Goal: Transaction & Acquisition: Book appointment/travel/reservation

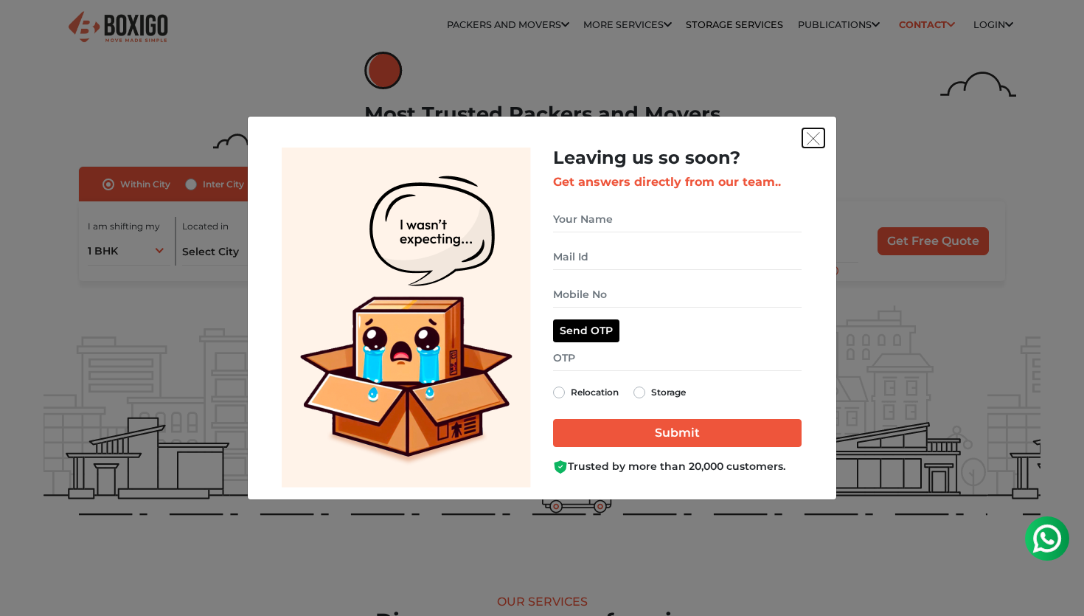
click at [814, 137] on img "get free quote dialog" at bounding box center [813, 138] width 13 height 13
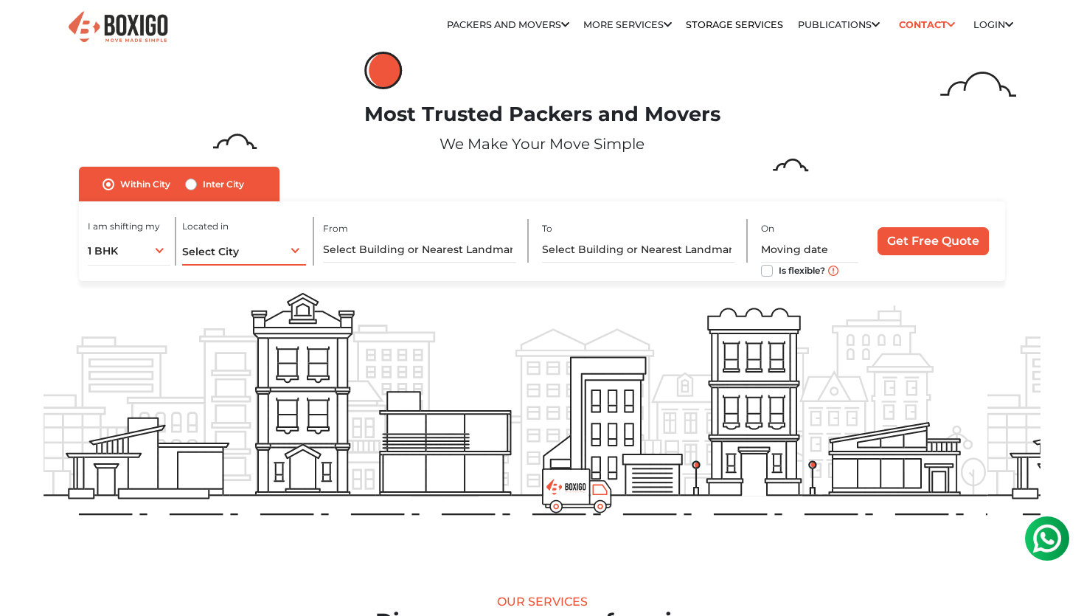
click at [261, 247] on div "Select City Select City Bangalore Bengaluru Bhopal Bhubaneswar Chennai Coimbato…" at bounding box center [244, 249] width 124 height 31
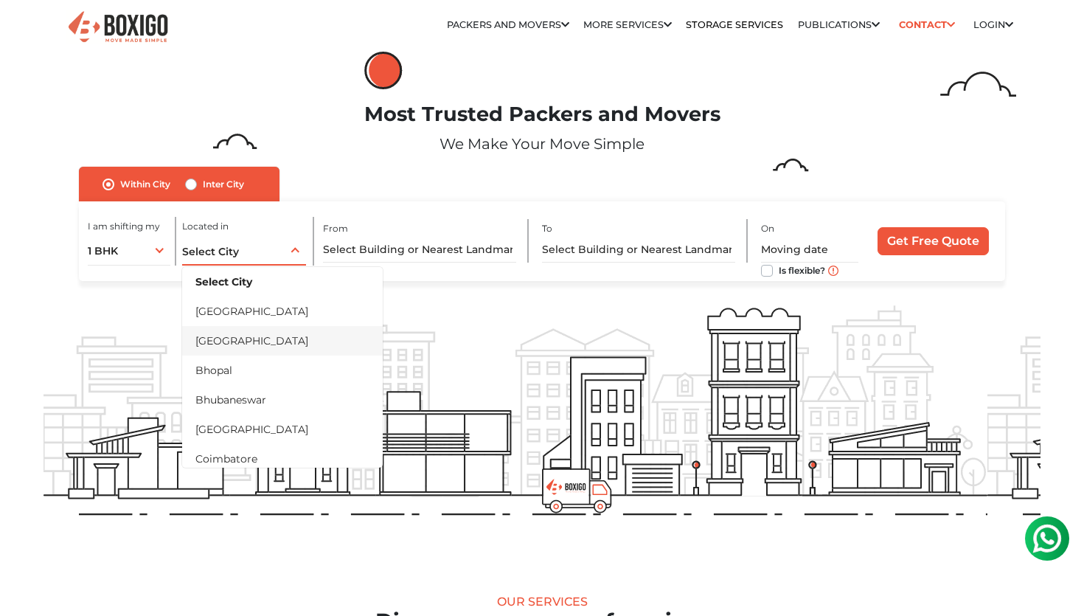
click at [257, 347] on li "[GEOGRAPHIC_DATA]" at bounding box center [282, 340] width 201 height 29
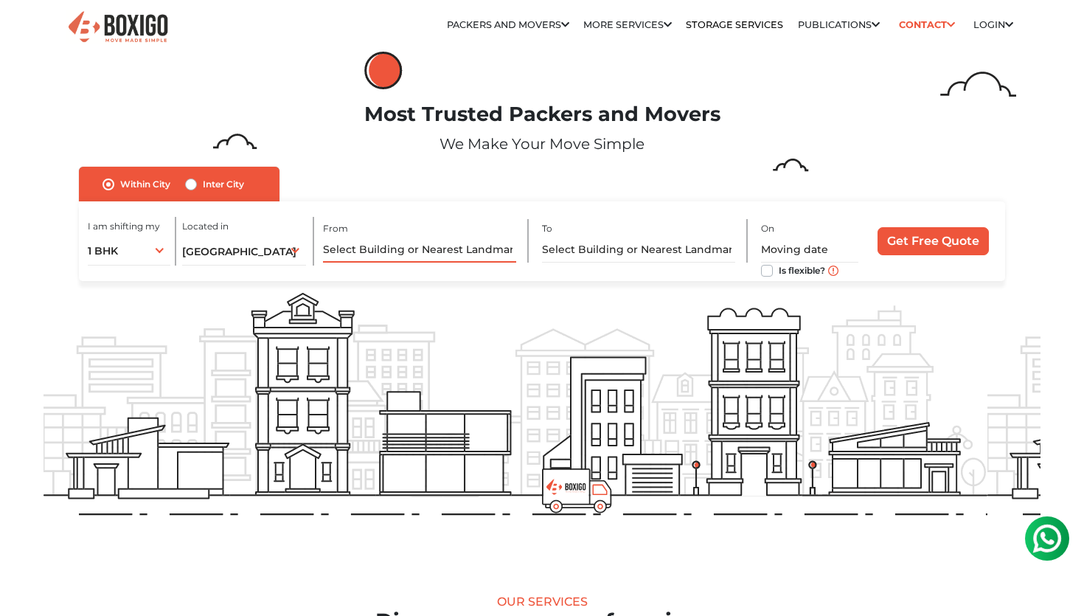
click at [406, 248] on input "text" at bounding box center [420, 250] width 194 height 26
click at [349, 254] on input "text" at bounding box center [420, 250] width 194 height 26
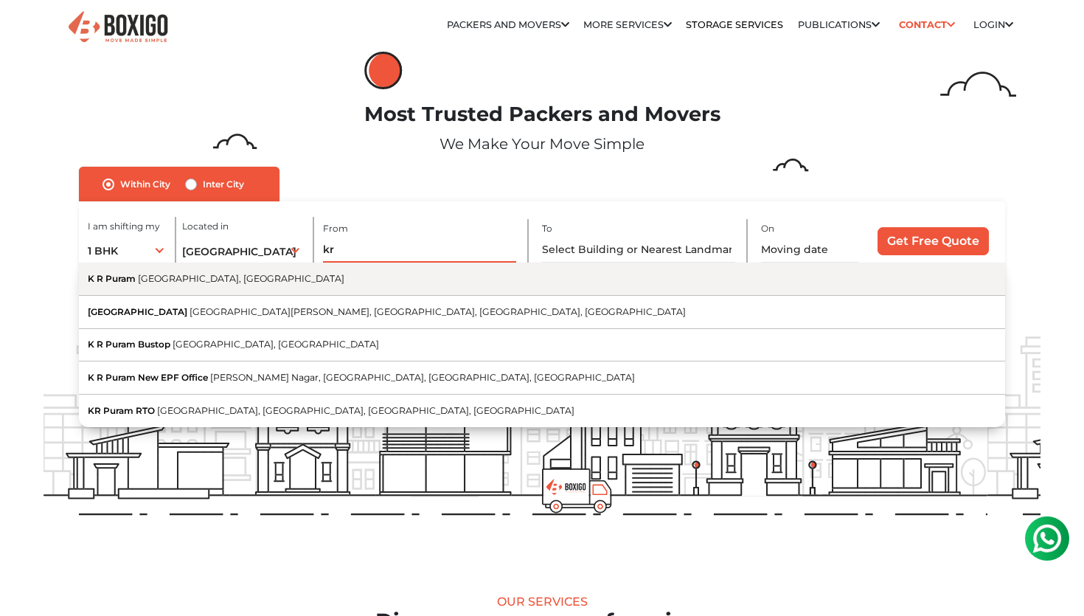
type input "k"
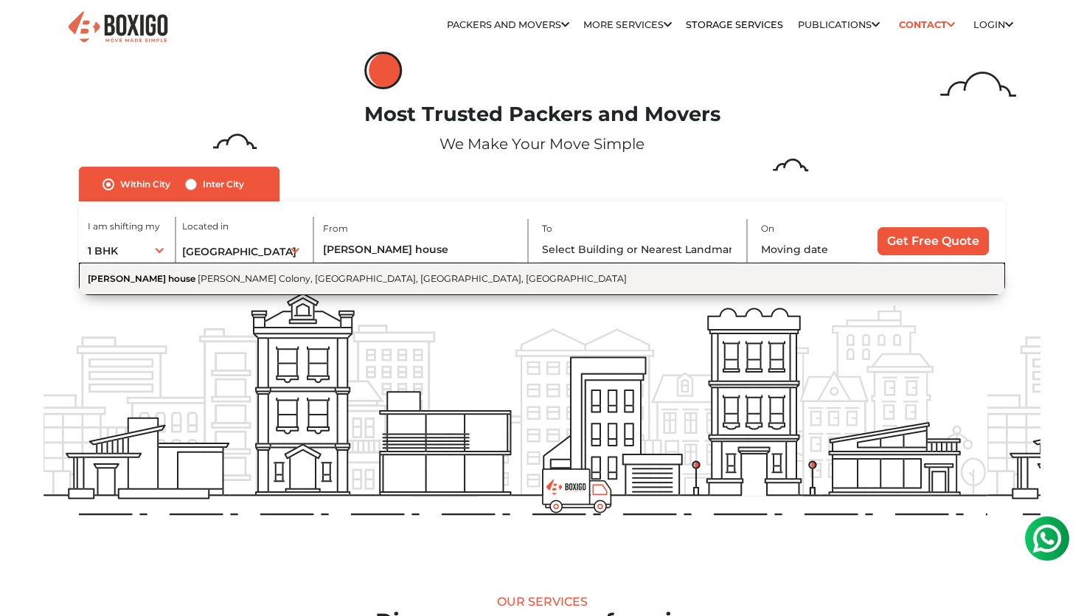
click at [198, 284] on span "Kithaganur Colony, Kithiganur, Bengaluru, Karnataka" at bounding box center [412, 278] width 429 height 11
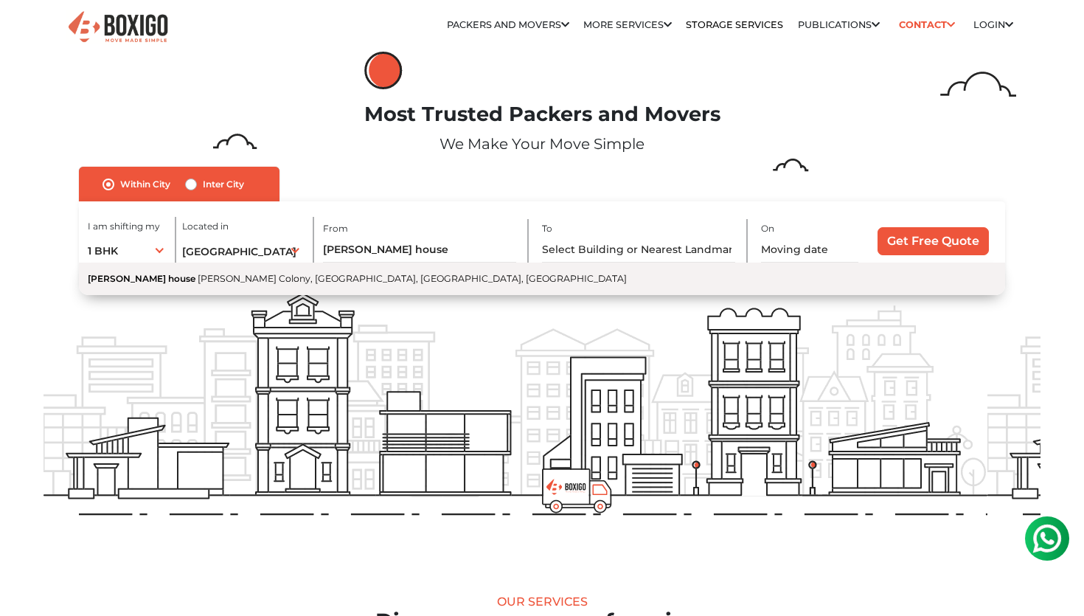
type input "Suvitha house, Kithaganur Colony, Kithiganur, Bengaluru, Karnataka"
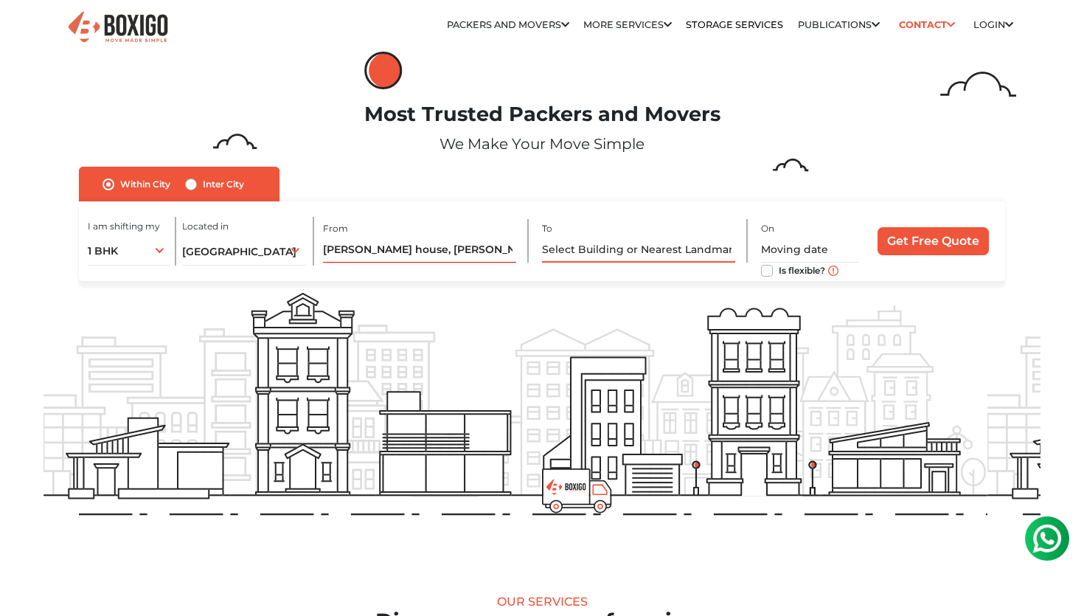
click at [588, 255] on input "text" at bounding box center [639, 250] width 194 height 26
click at [249, 263] on div "Bengaluru Select City Bangalore Bengaluru Bhopal Bhubaneswar Chennai Coimbatore…" at bounding box center [244, 249] width 124 height 31
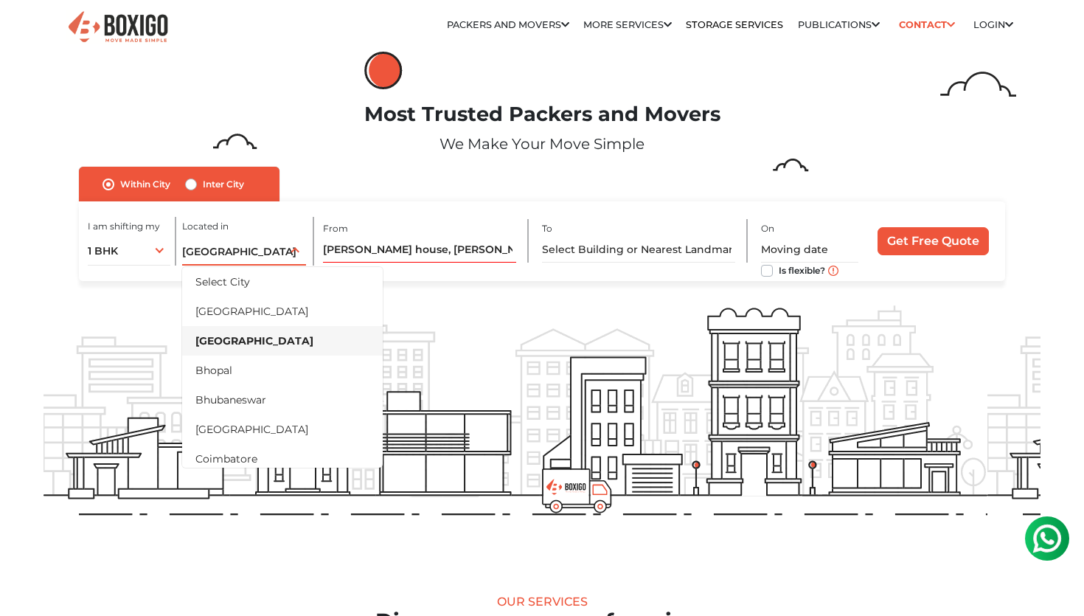
click at [255, 255] on div "Bengaluru Select City Bangalore Bengaluru Bhopal Bhubaneswar Chennai Coimbatore…" at bounding box center [244, 249] width 124 height 31
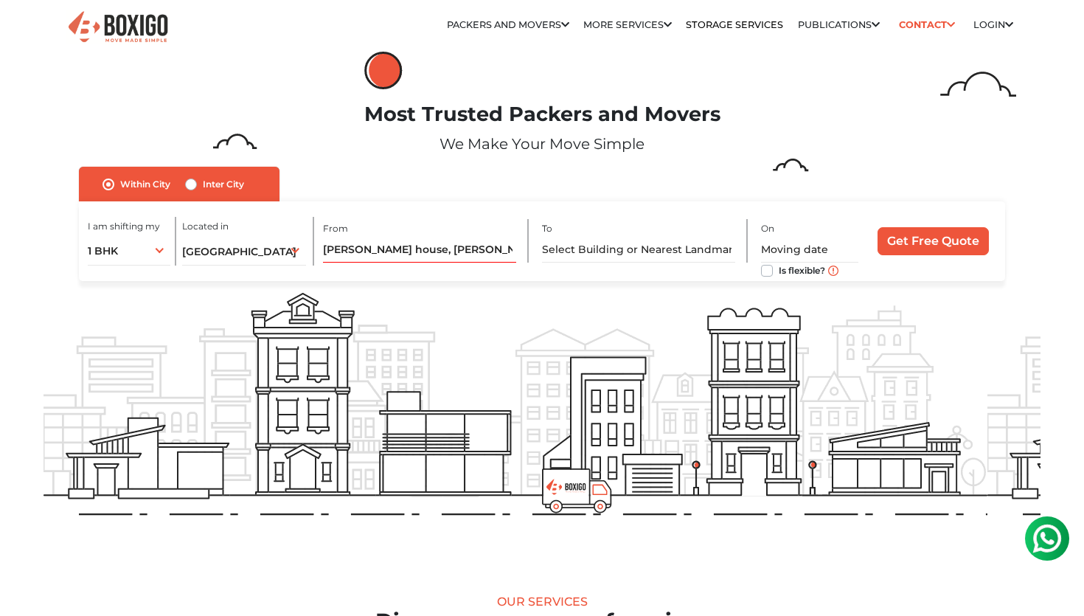
click at [203, 184] on label "Inter City" at bounding box center [223, 184] width 41 height 18
click at [192, 184] on input "Inter City" at bounding box center [191, 182] width 12 height 15
radio input "true"
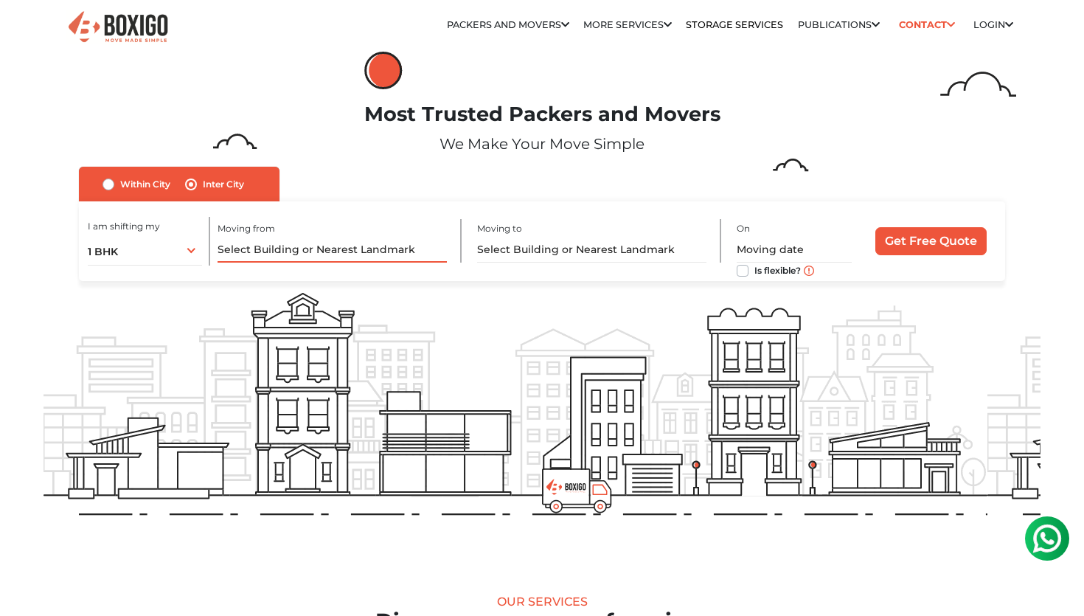
click at [336, 248] on input "text" at bounding box center [331, 250] width 229 height 26
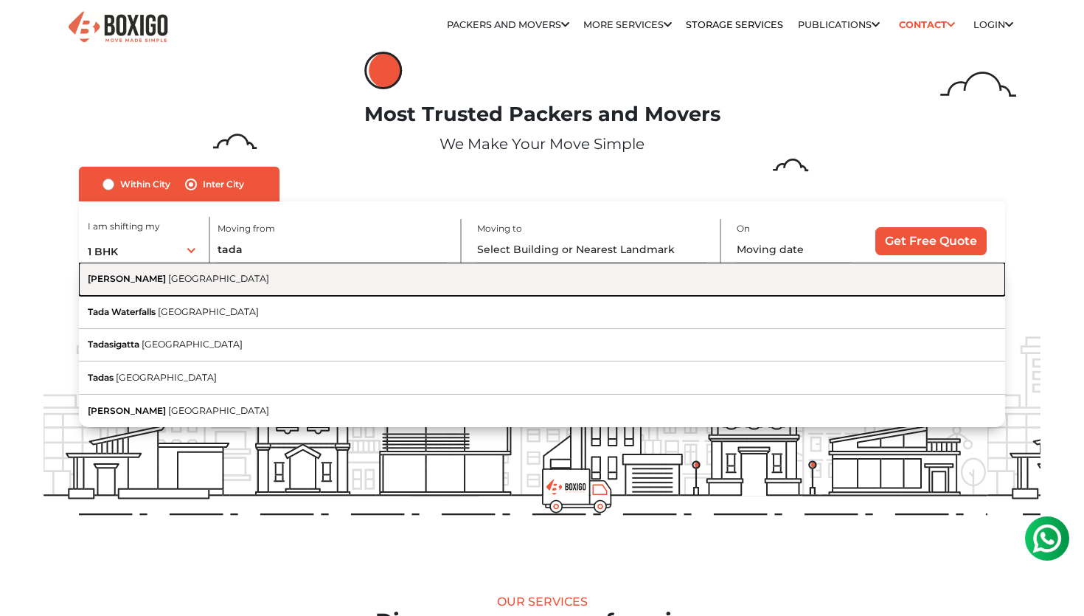
click at [224, 282] on button "Tada Andhra Pradesh" at bounding box center [542, 278] width 926 height 33
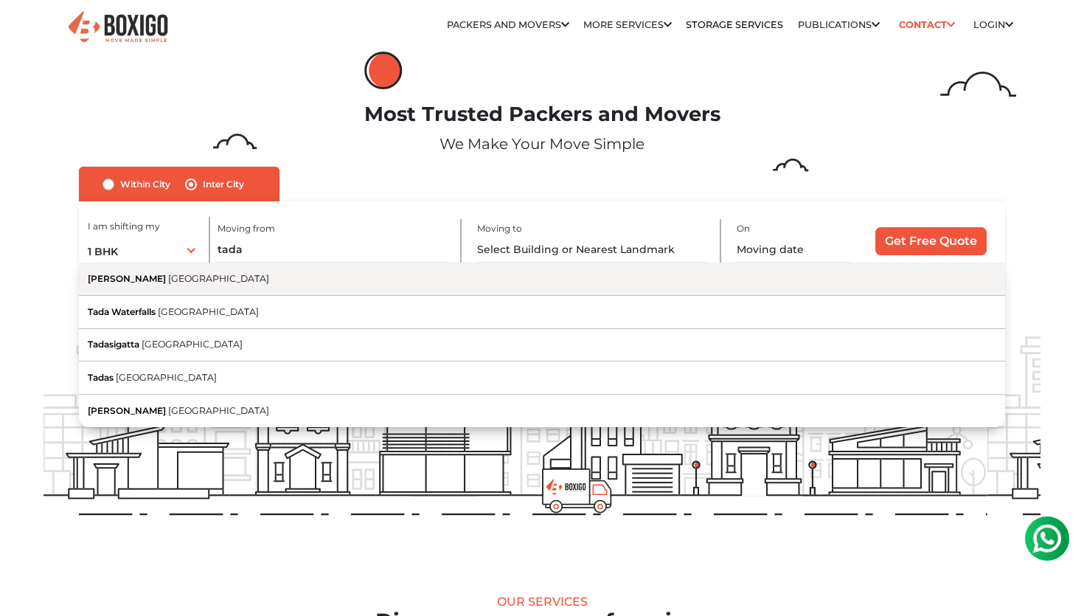
type input "Tada, Andhra Pradesh"
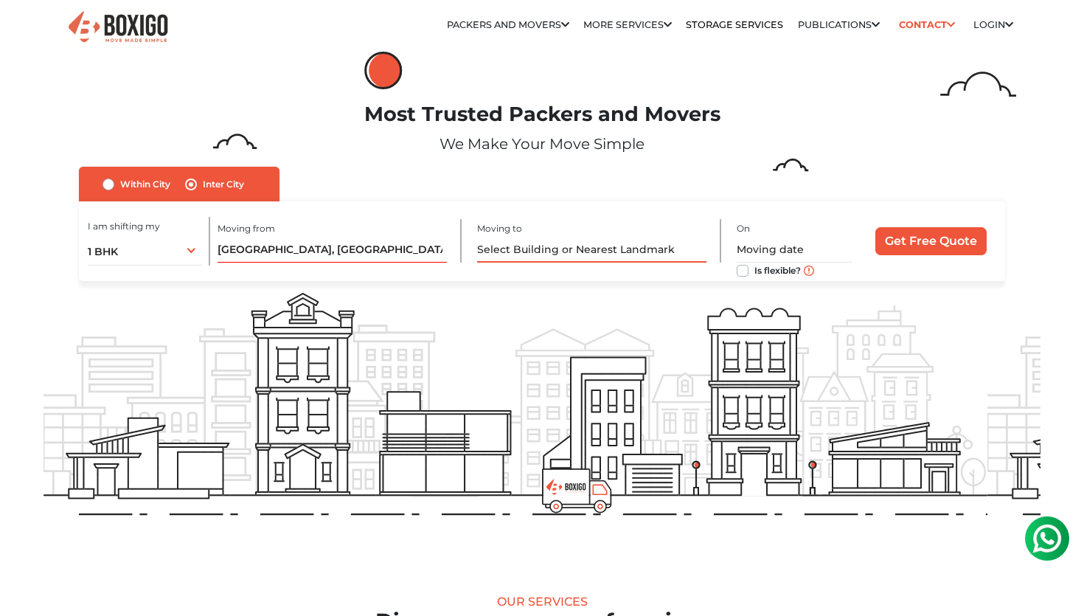
click at [526, 248] on input "text" at bounding box center [591, 250] width 229 height 26
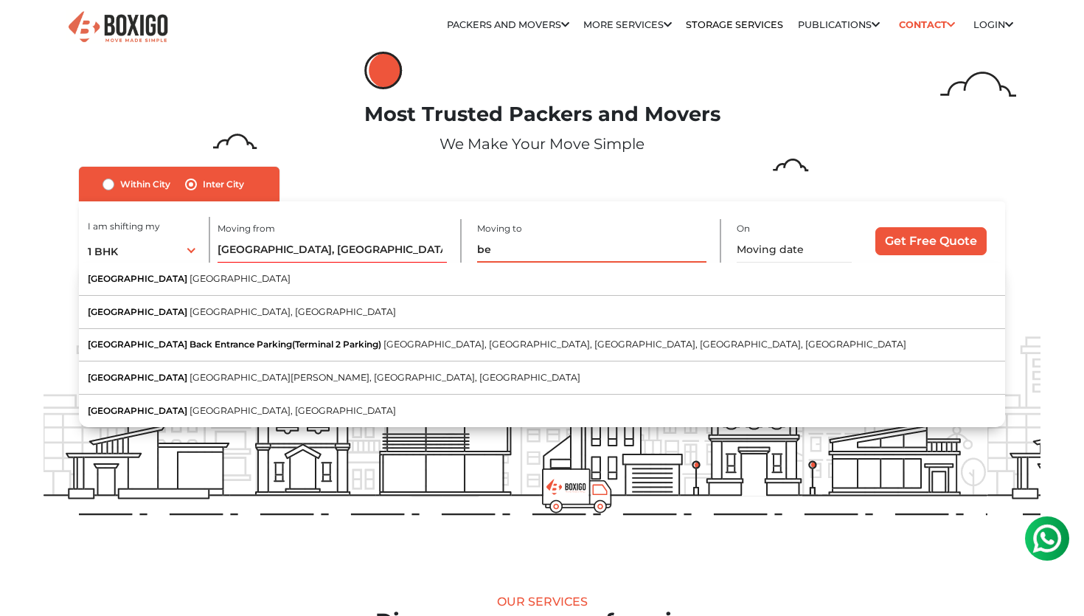
type input "b"
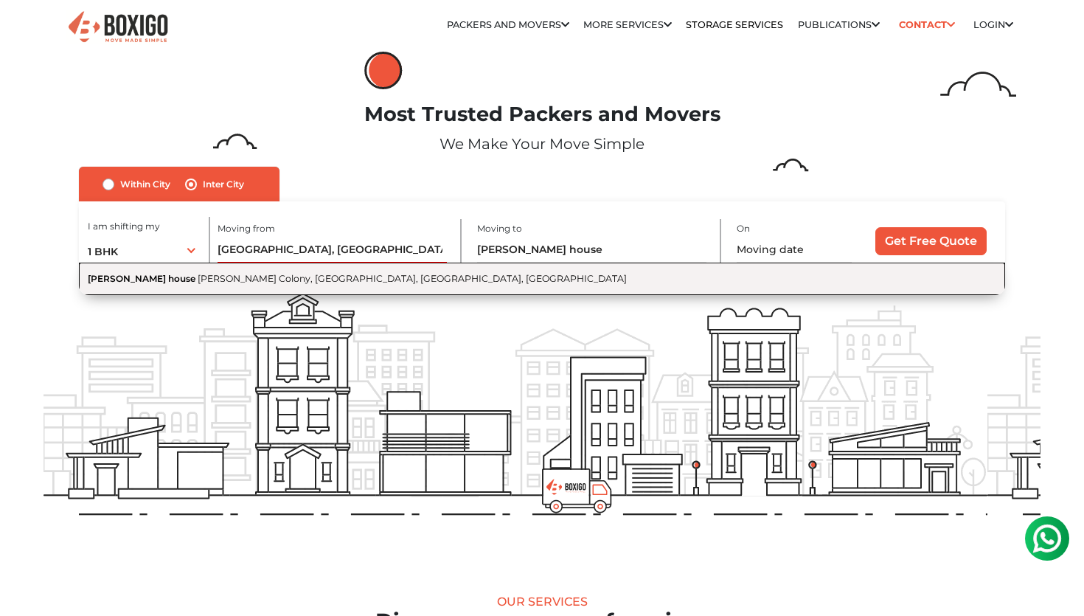
click at [428, 273] on button "Suvitha house Kithaganur Colony, Kithiganur, Bengaluru, Karnataka" at bounding box center [542, 278] width 926 height 32
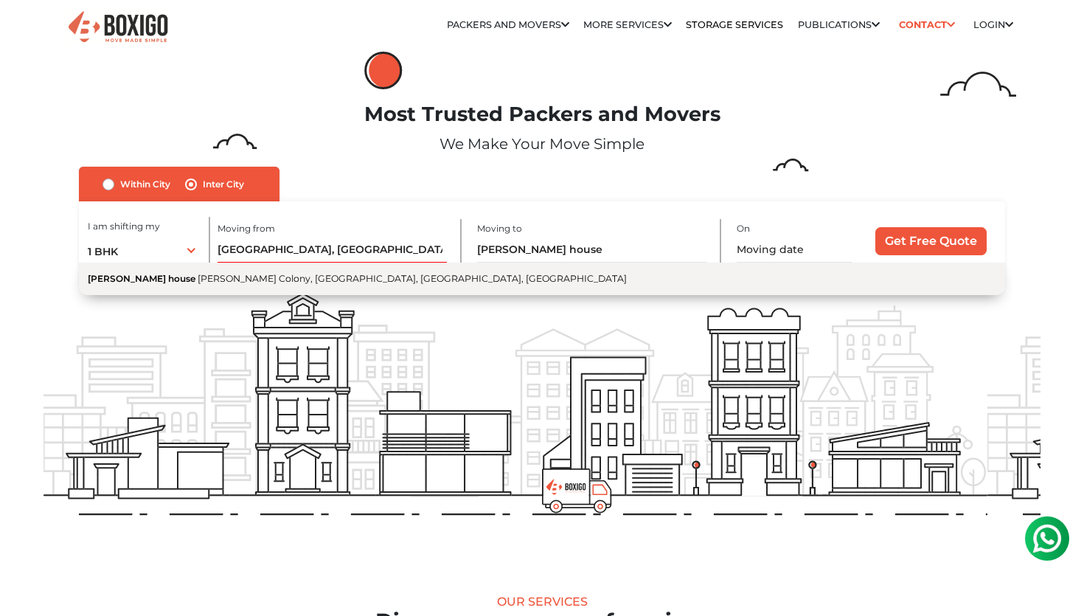
type input "Suvitha house, Kithaganur Colony, Kithiganur, Bengaluru, Karnataka"
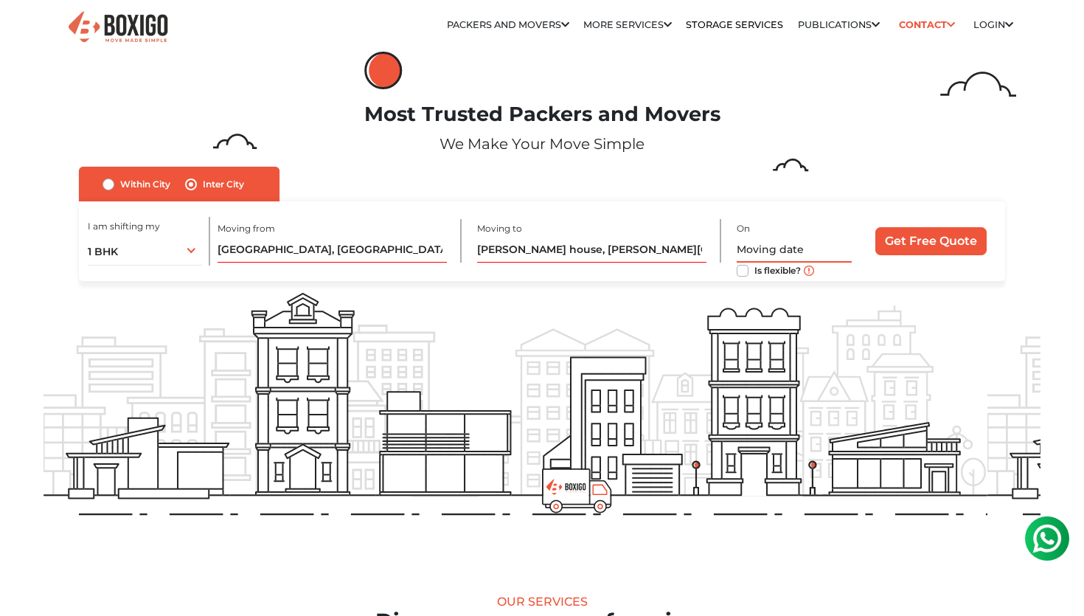
click at [764, 251] on input "text" at bounding box center [795, 250] width 116 height 26
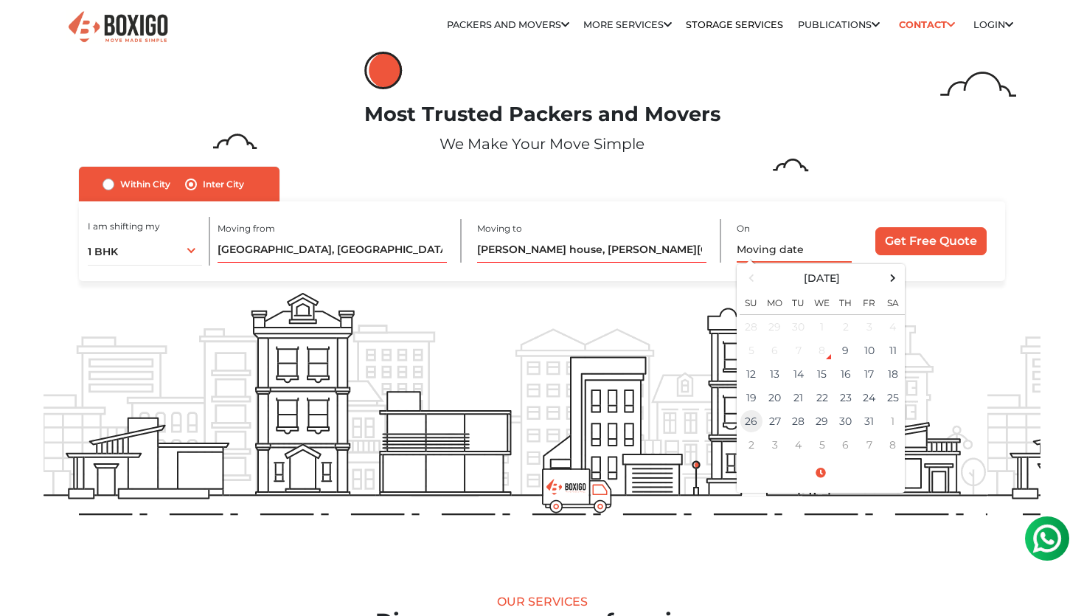
click at [758, 418] on td "26" at bounding box center [751, 421] width 24 height 24
type input "10/26/2025 12:00 AM"
click at [947, 243] on input "Get Free Quote" at bounding box center [930, 241] width 111 height 28
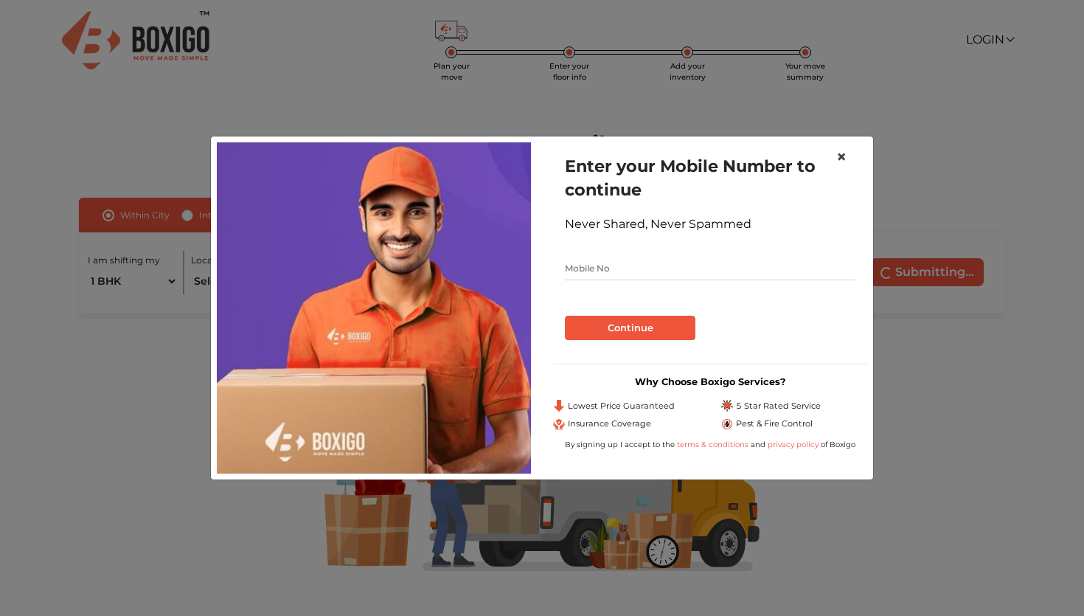
click at [840, 161] on span "×" at bounding box center [841, 156] width 10 height 21
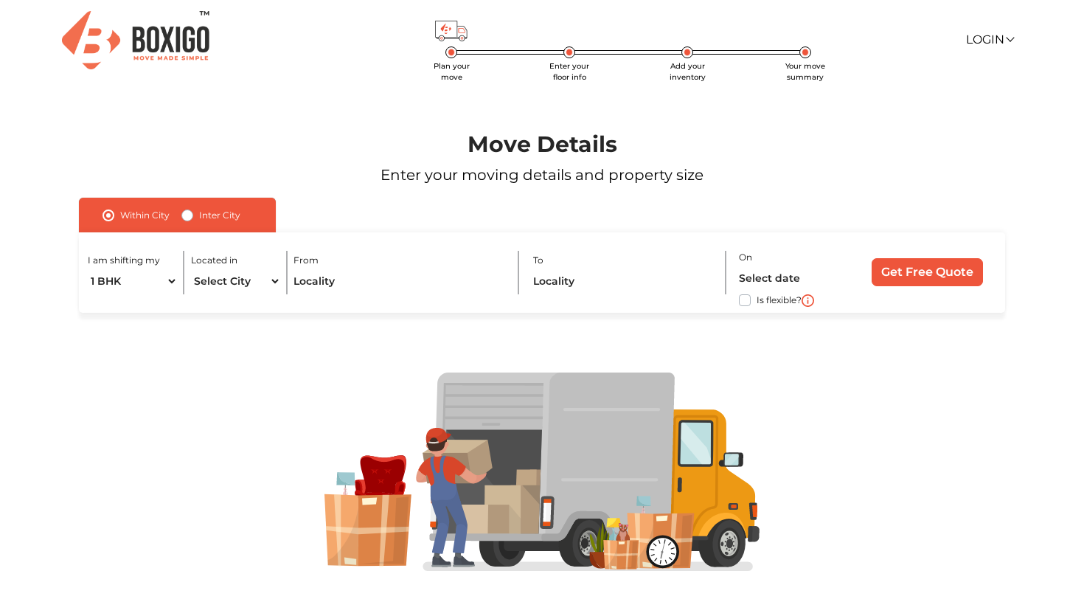
click at [166, 36] on img at bounding box center [135, 40] width 147 height 58
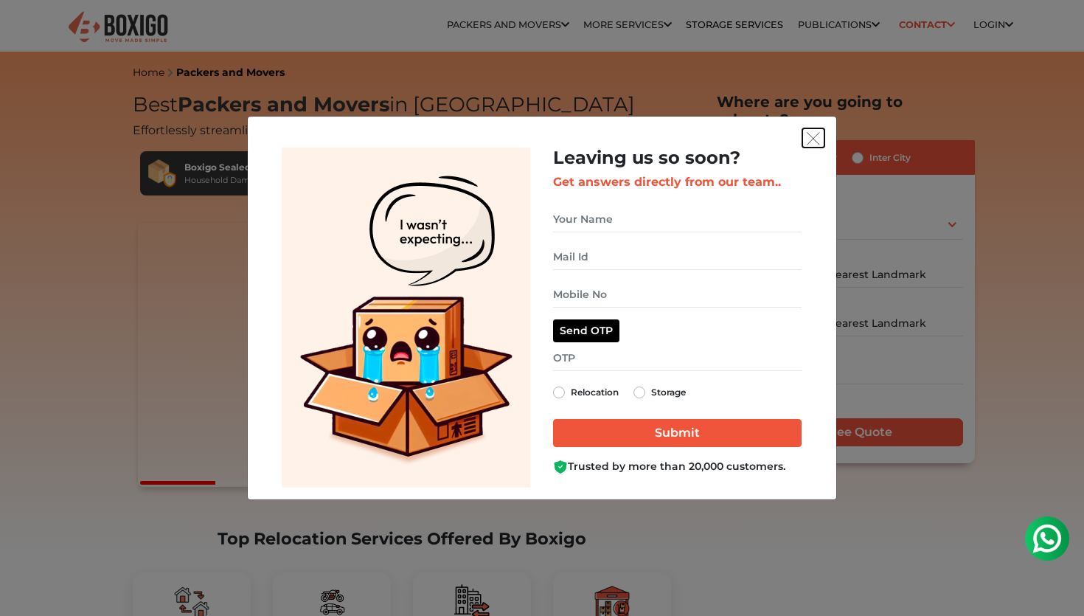
click at [807, 142] on img "get free quote dialog" at bounding box center [813, 138] width 13 height 13
